Goal: Information Seeking & Learning: Learn about a topic

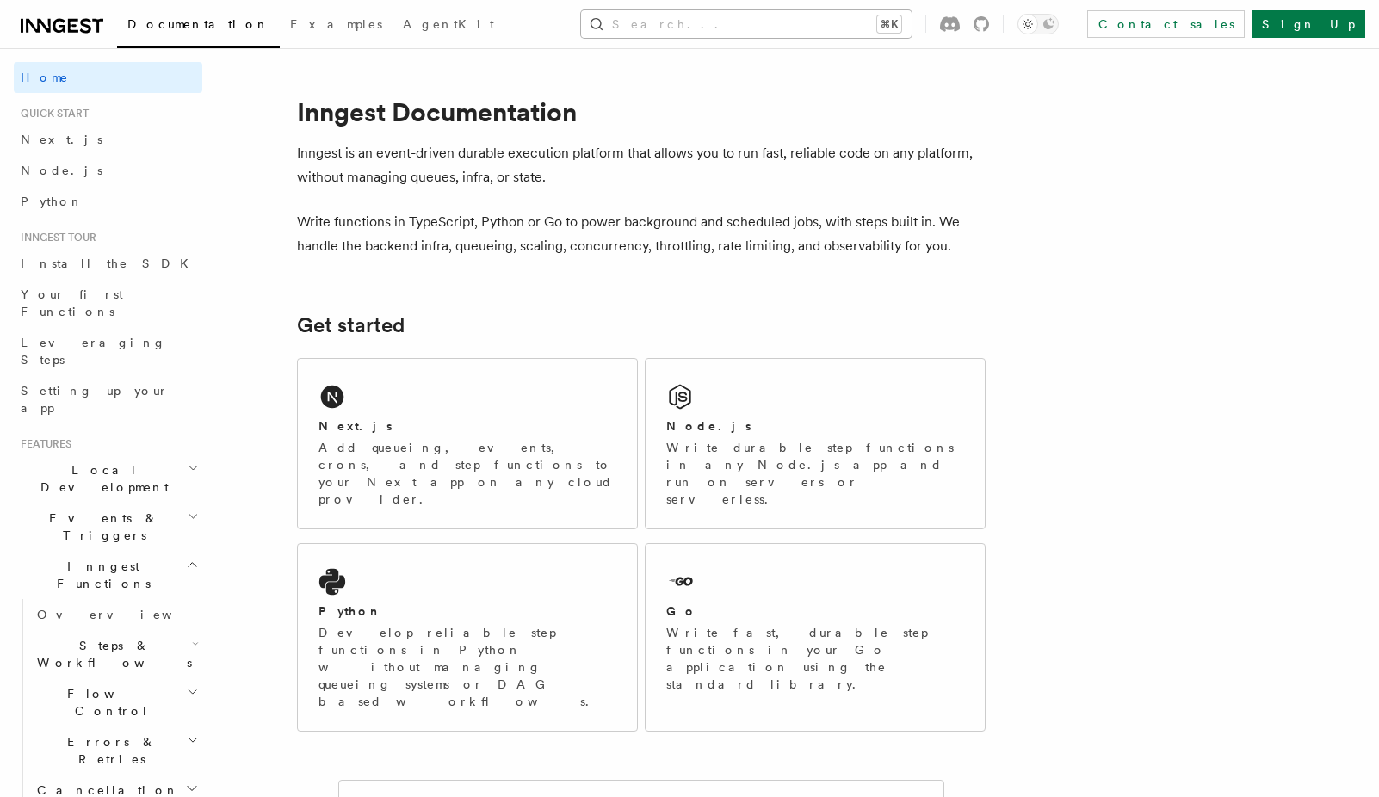
click at [782, 14] on button "Search... ⌘K" at bounding box center [746, 24] width 330 height 28
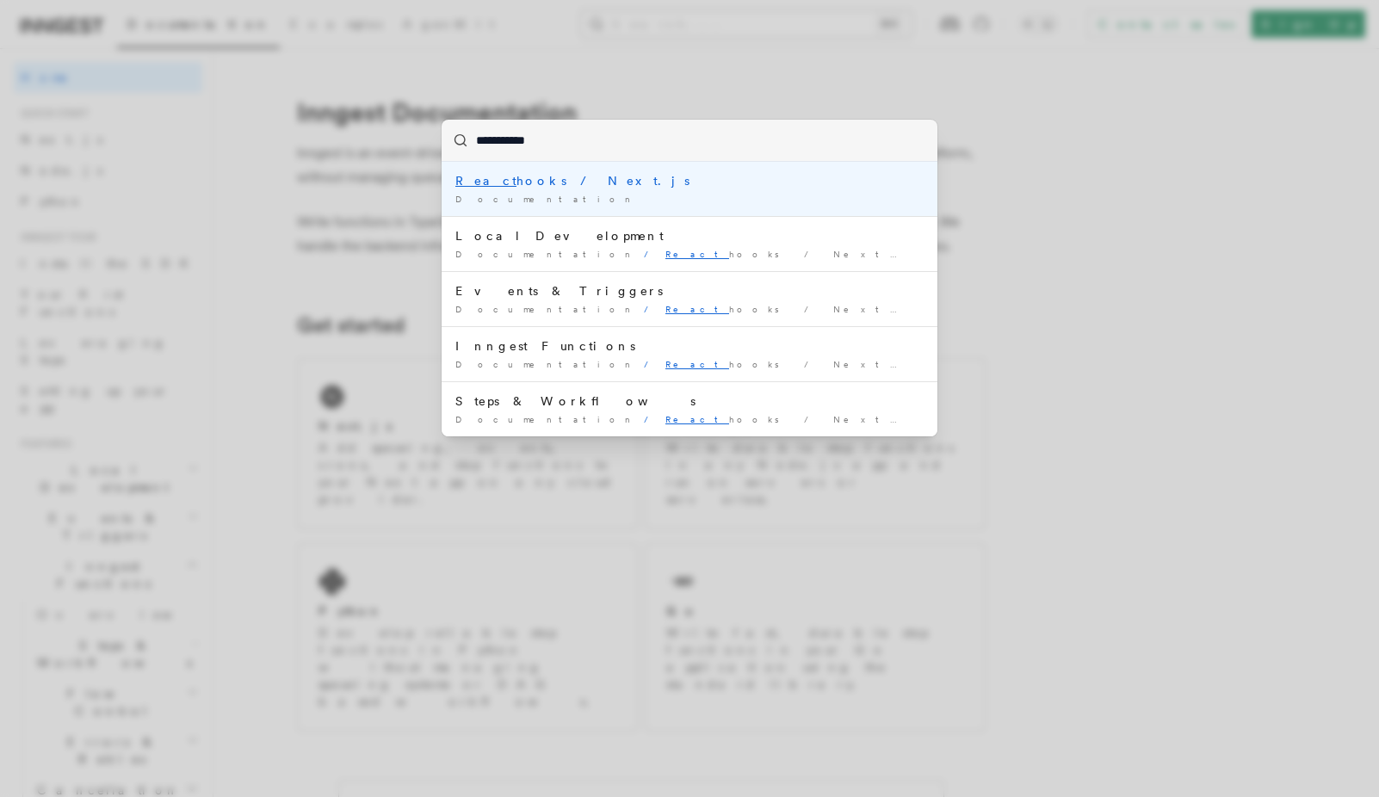
type input "**********"
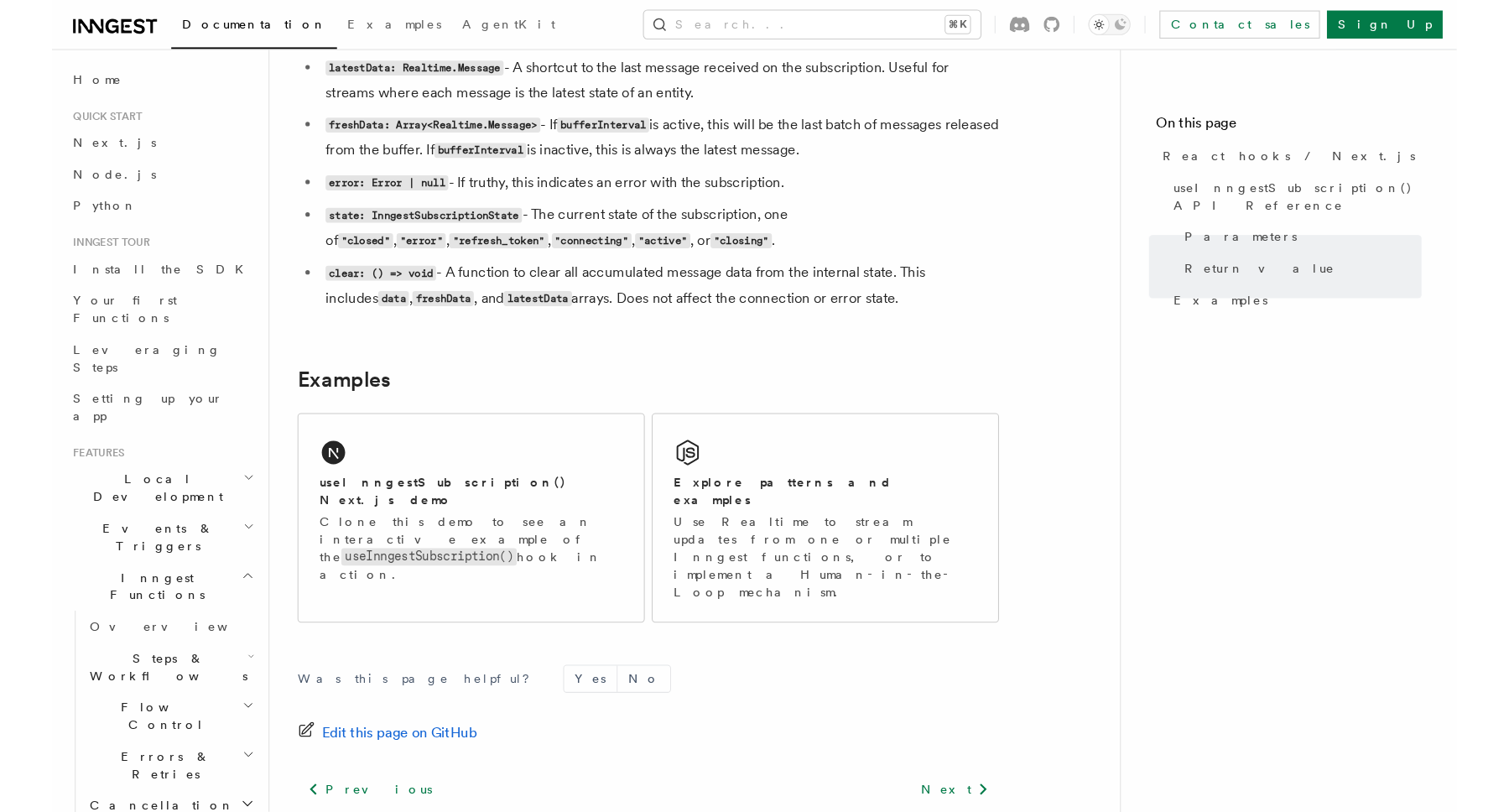
scroll to position [1500, 0]
